Goal: Find specific page/section

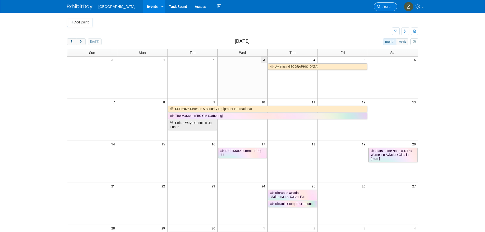
click at [380, 8] on span "Search" at bounding box center [386, 7] width 12 height 4
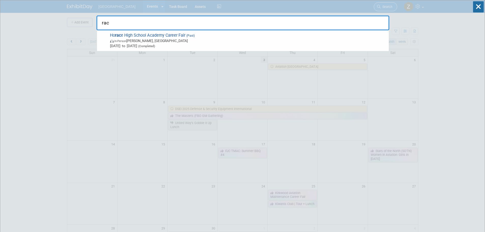
type input "racc"
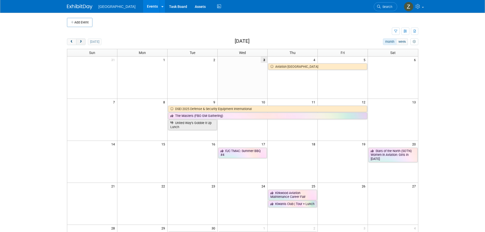
click at [79, 41] on span "next" at bounding box center [81, 41] width 4 height 3
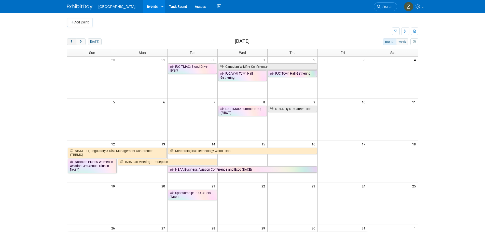
click at [76, 40] on button "prev" at bounding box center [71, 41] width 9 height 7
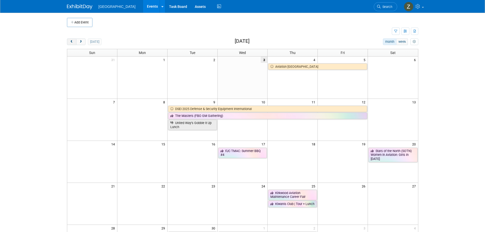
click at [76, 40] on button "prev" at bounding box center [71, 41] width 9 height 7
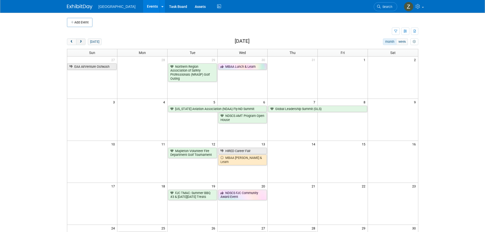
click at [82, 44] on button "next" at bounding box center [80, 41] width 9 height 7
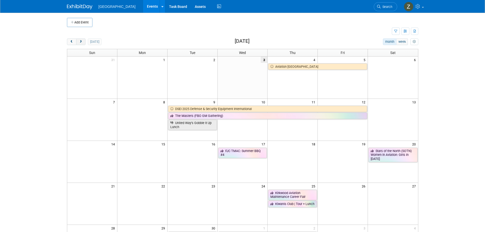
click at [82, 44] on button "next" at bounding box center [80, 41] width 9 height 7
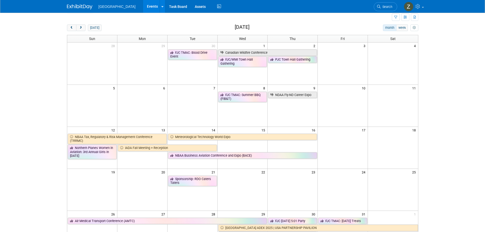
scroll to position [25, 0]
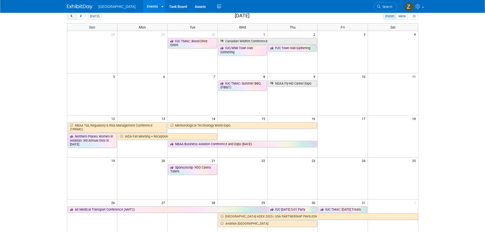
click at [72, 16] on span "prev" at bounding box center [72, 16] width 4 height 3
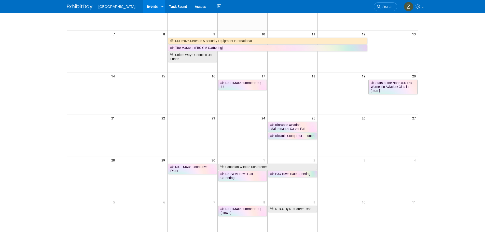
scroll to position [56, 0]
